Goal: Navigation & Orientation: Find specific page/section

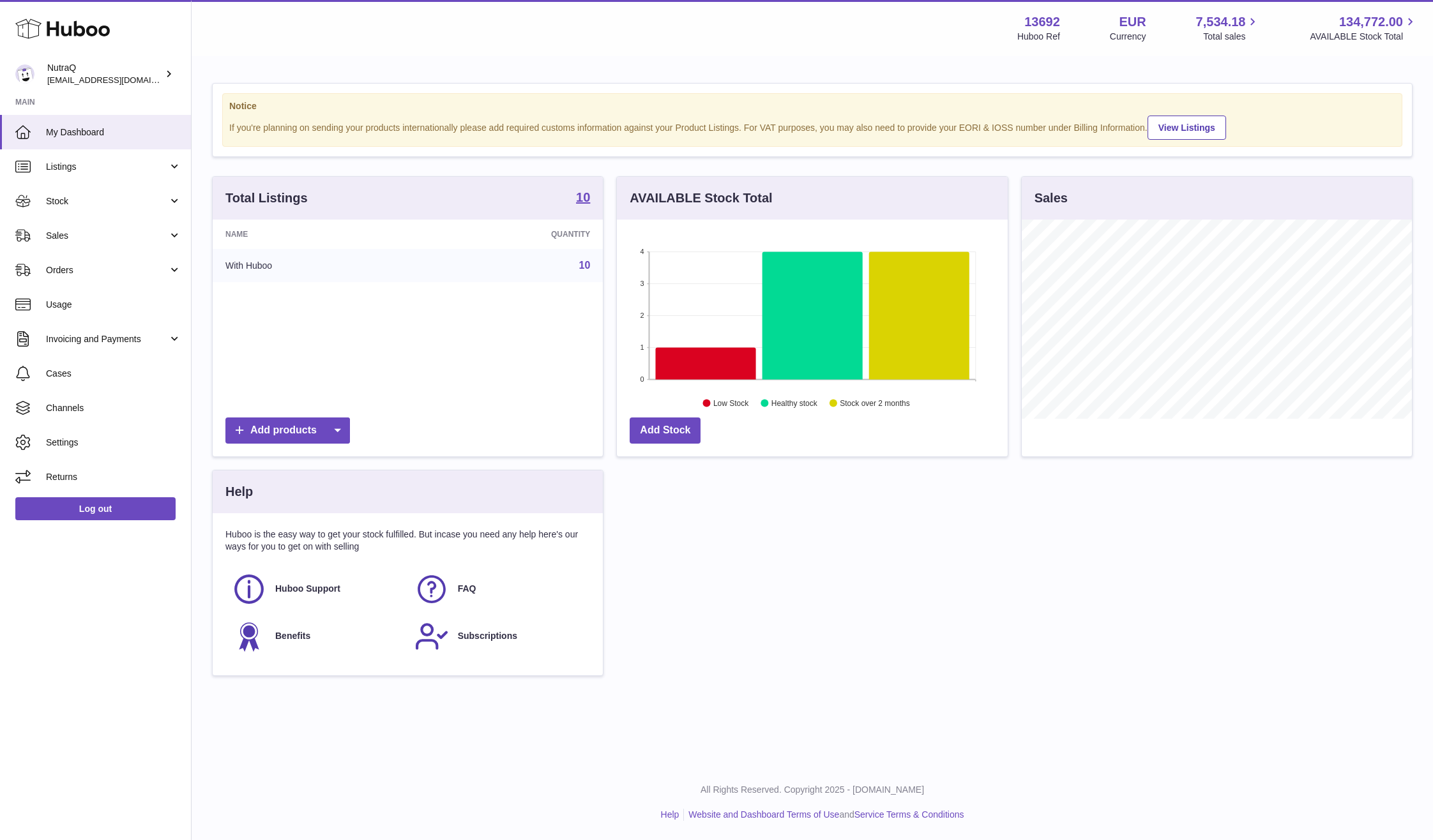
scroll to position [199, 391]
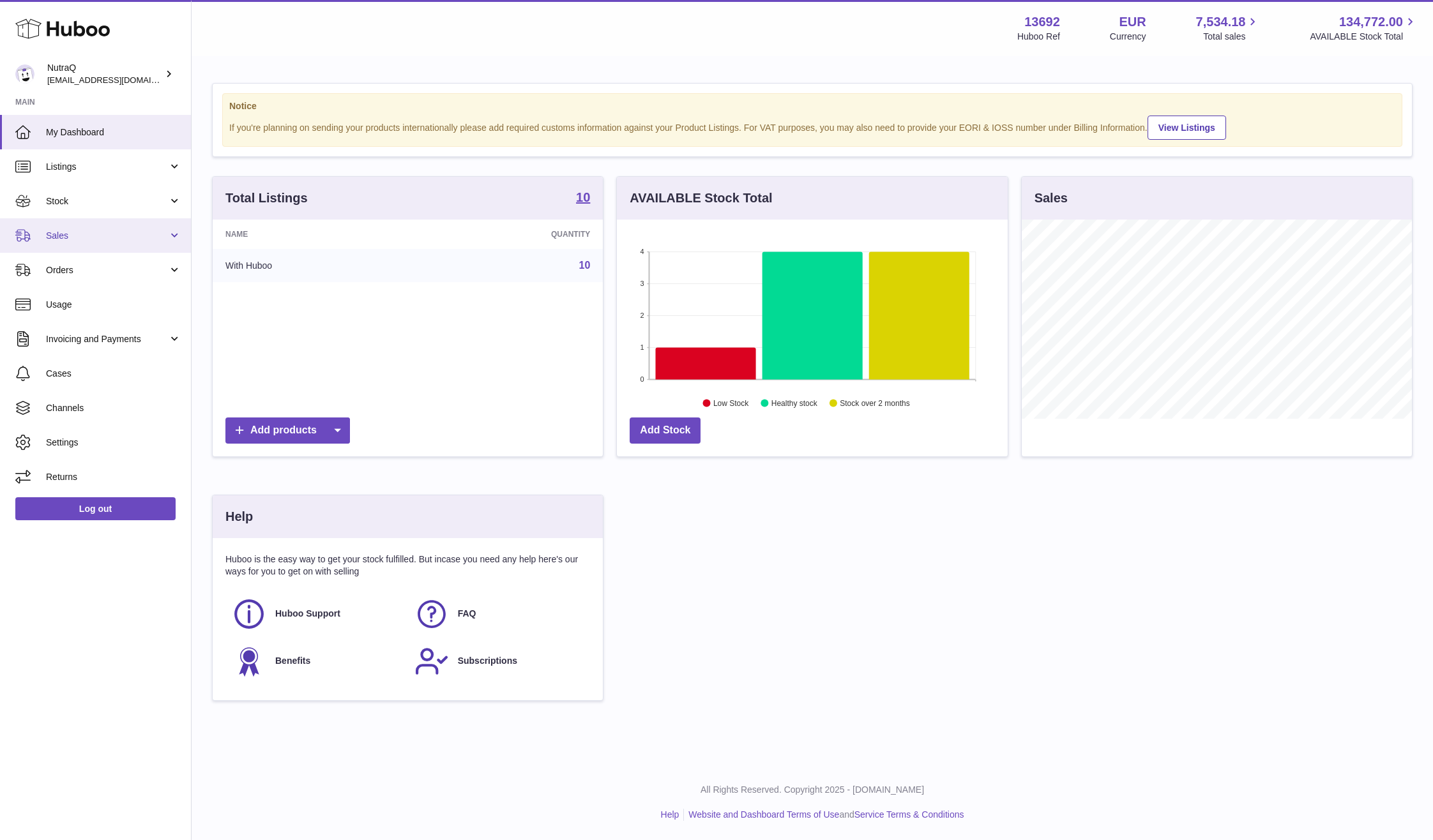
click at [91, 230] on span "Sales" at bounding box center [107, 236] width 122 height 12
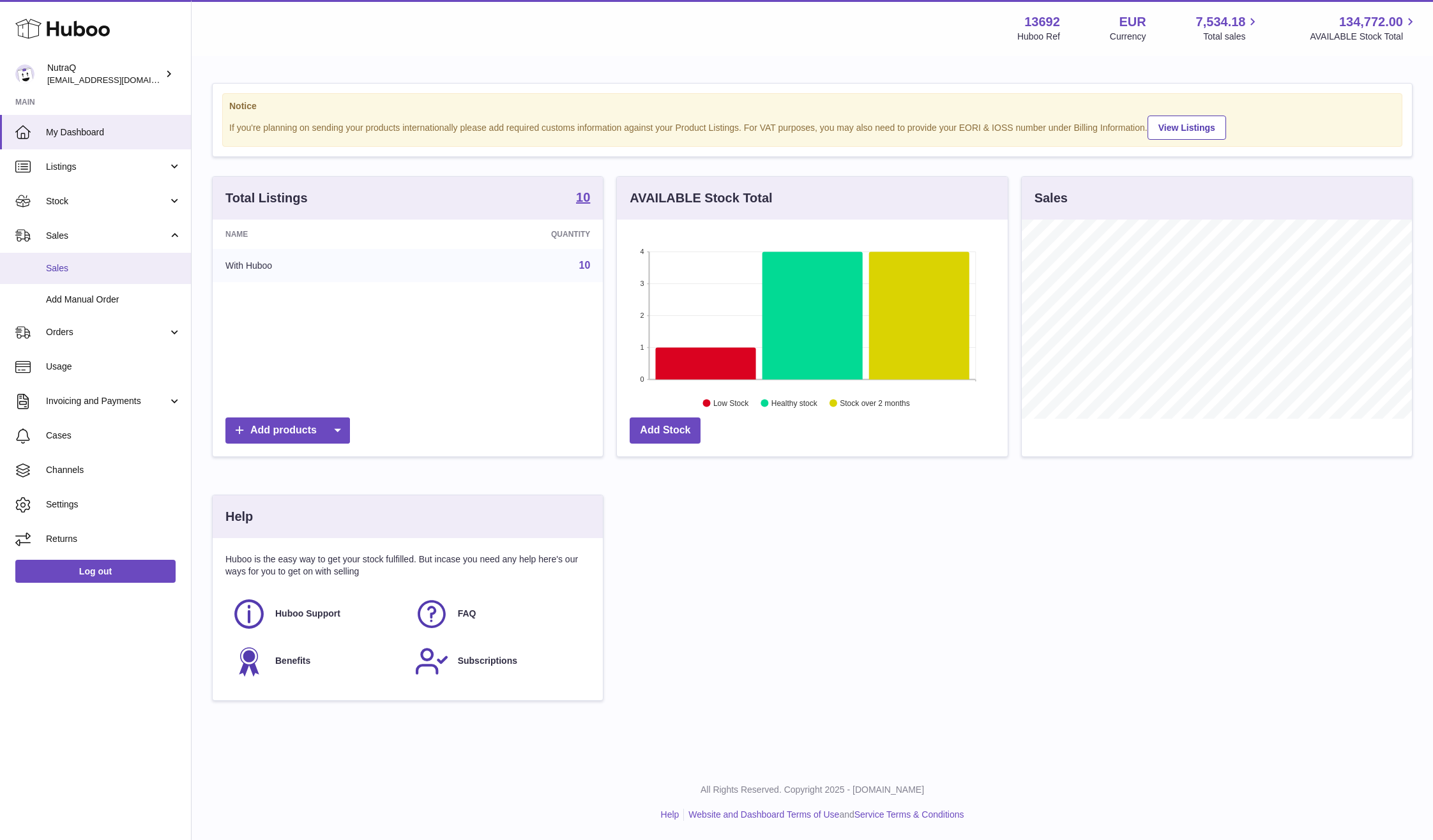
click at [109, 263] on span "Sales" at bounding box center [114, 268] width 135 height 12
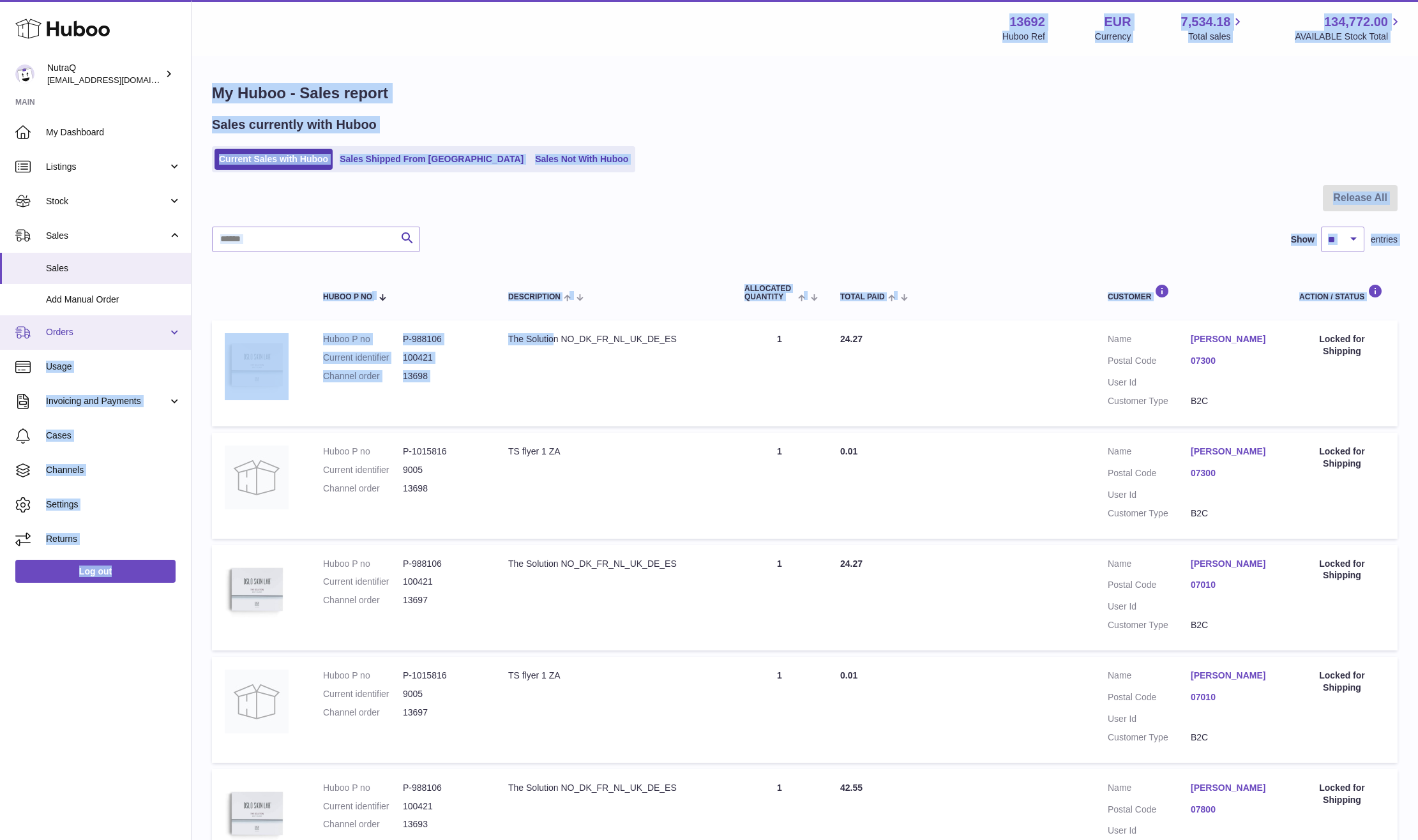
drag, startPoint x: 551, startPoint y: 349, endPoint x: 91, endPoint y: 342, distance: 460.1
click at [91, 342] on div "Huboo NutraQ log@nutraq.com Main My Dashboard Listings Not with Huboo Listings …" at bounding box center [709, 800] width 1418 height 1600
drag, startPoint x: 91, startPoint y: 342, endPoint x: 109, endPoint y: 208, distance: 135.2
click at [109, 208] on link "Stock" at bounding box center [95, 200] width 191 height 34
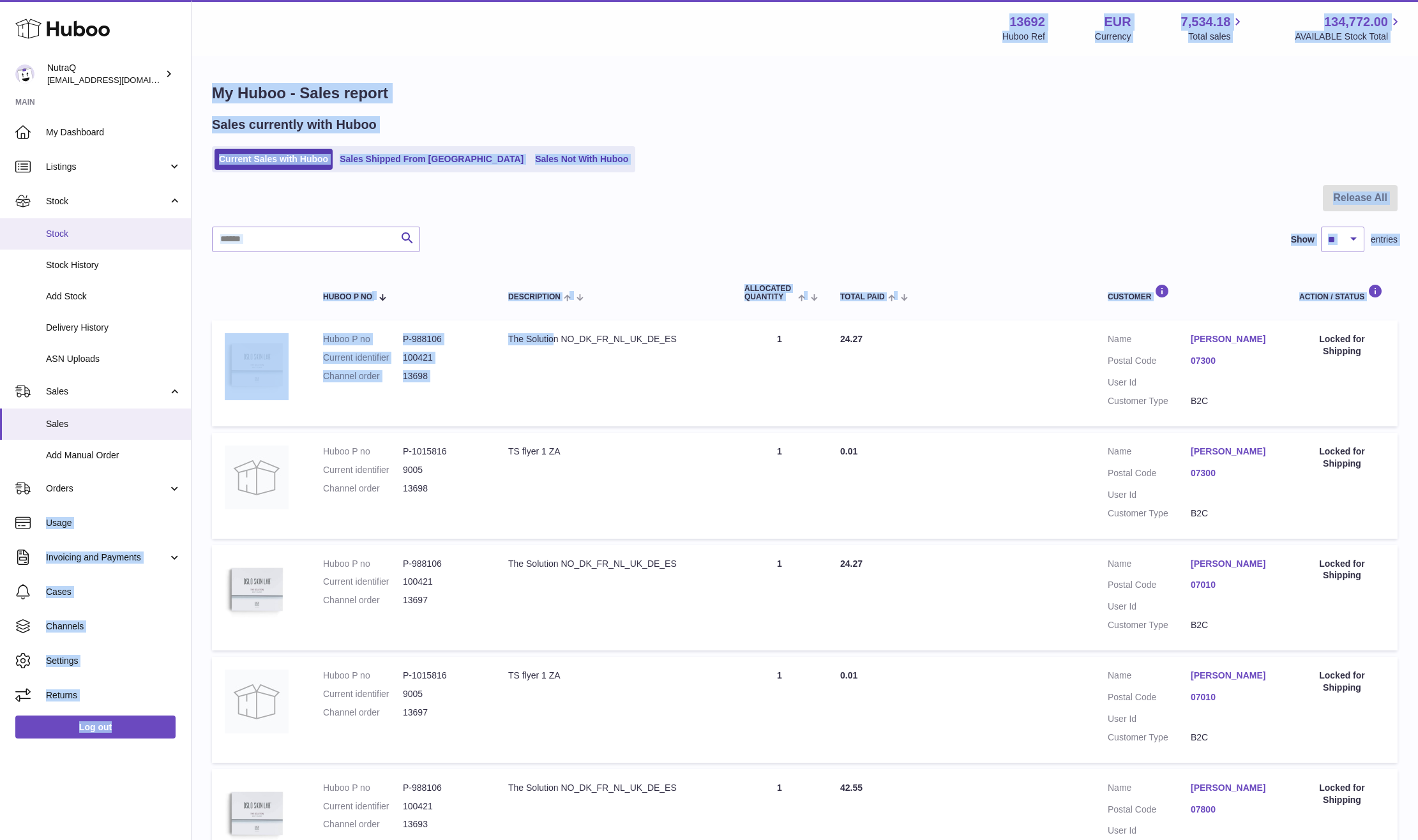
click at [93, 232] on span "Stock" at bounding box center [114, 234] width 135 height 12
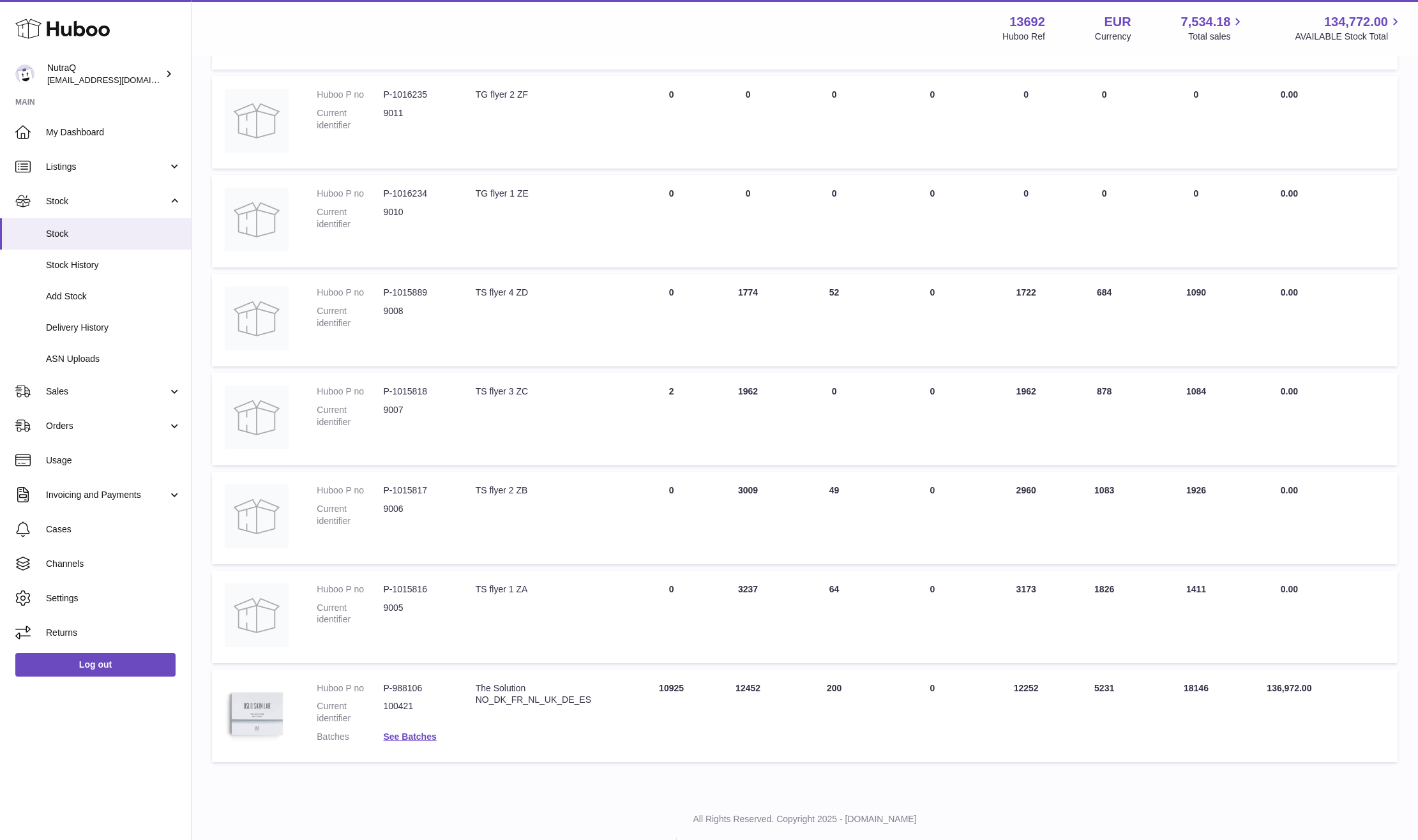
scroll to position [505, 0]
